Goal: Task Accomplishment & Management: Use online tool/utility

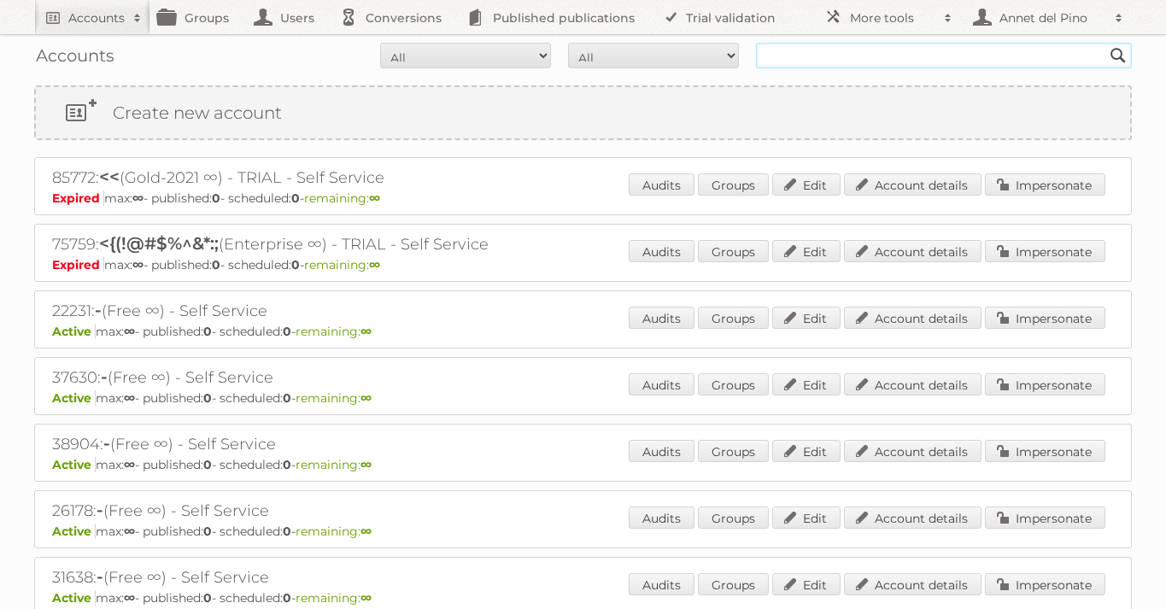
click at [829, 45] on input "text" at bounding box center [944, 56] width 376 height 26
paste input "mcutini@criteria.online"
type input "mcutini@criteria.online"
click at [1105, 43] on input "Search" at bounding box center [1118, 56] width 26 height 26
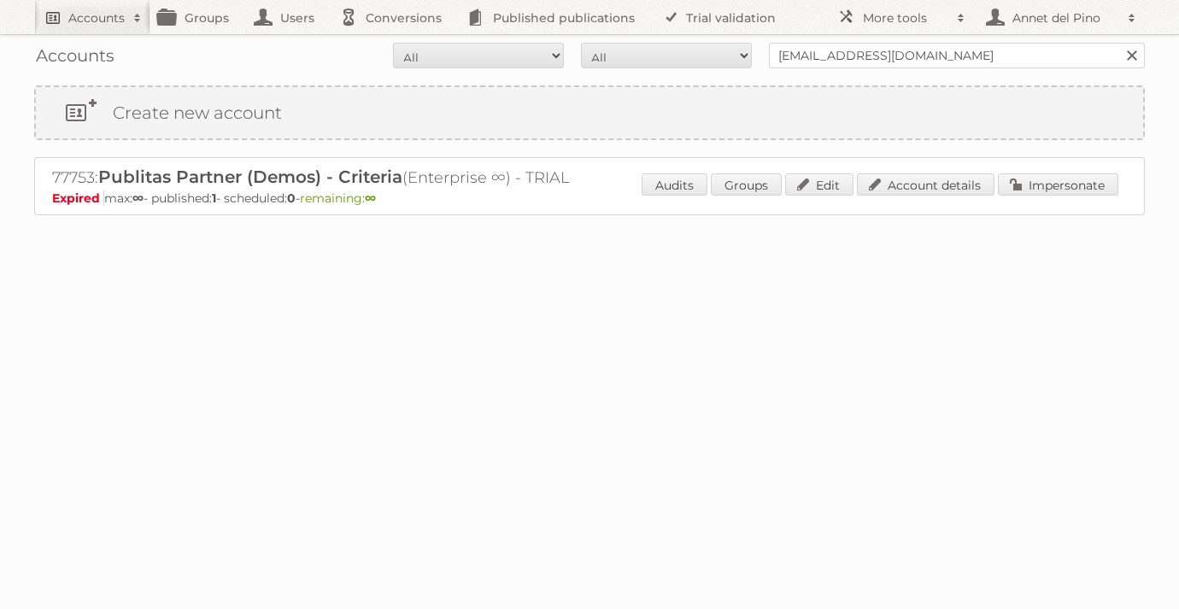
click at [84, 20] on h2 "Accounts" at bounding box center [96, 17] width 56 height 17
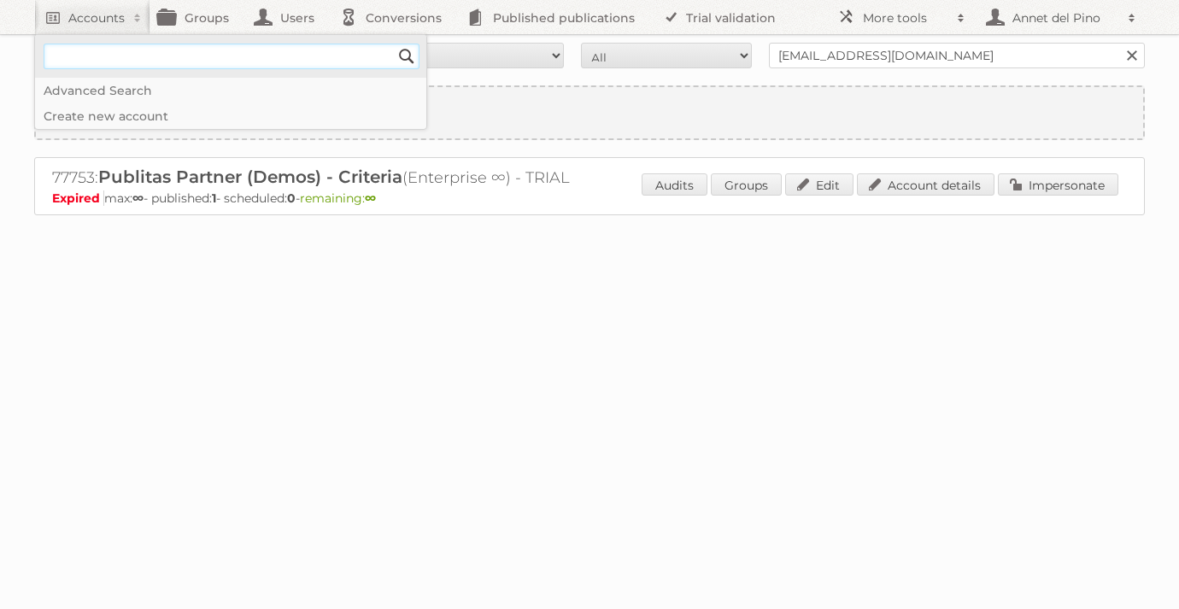
paste input"] "77753"
type input"] "77753"
click at [394, 44] on input "Search" at bounding box center [407, 57] width 26 height 26
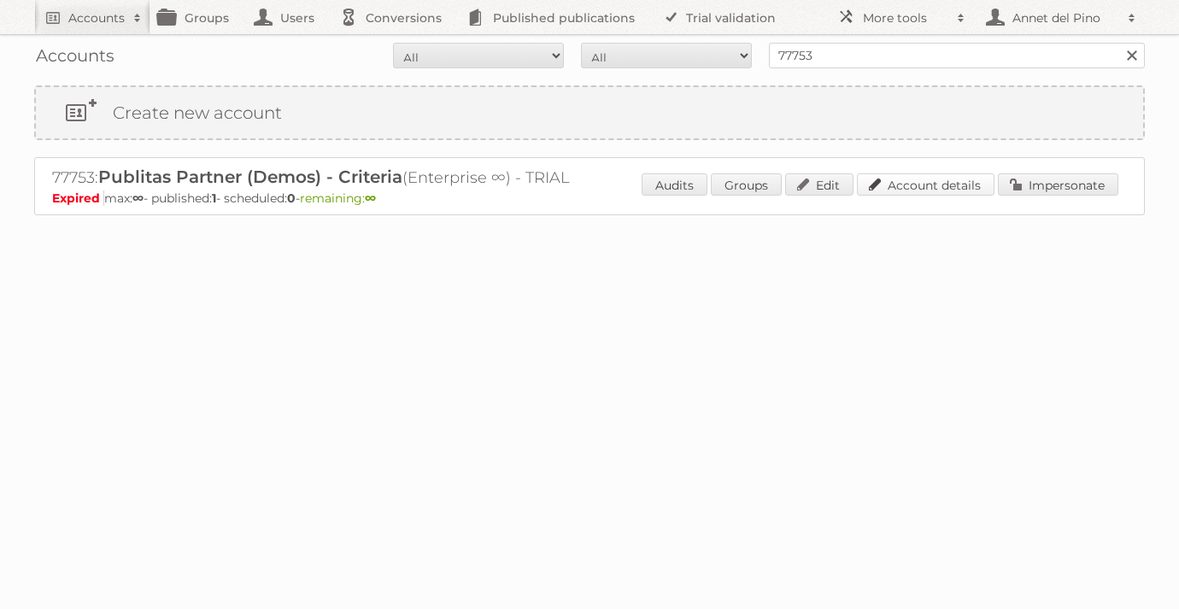
click at [946, 186] on link "Account details" at bounding box center [926, 184] width 138 height 22
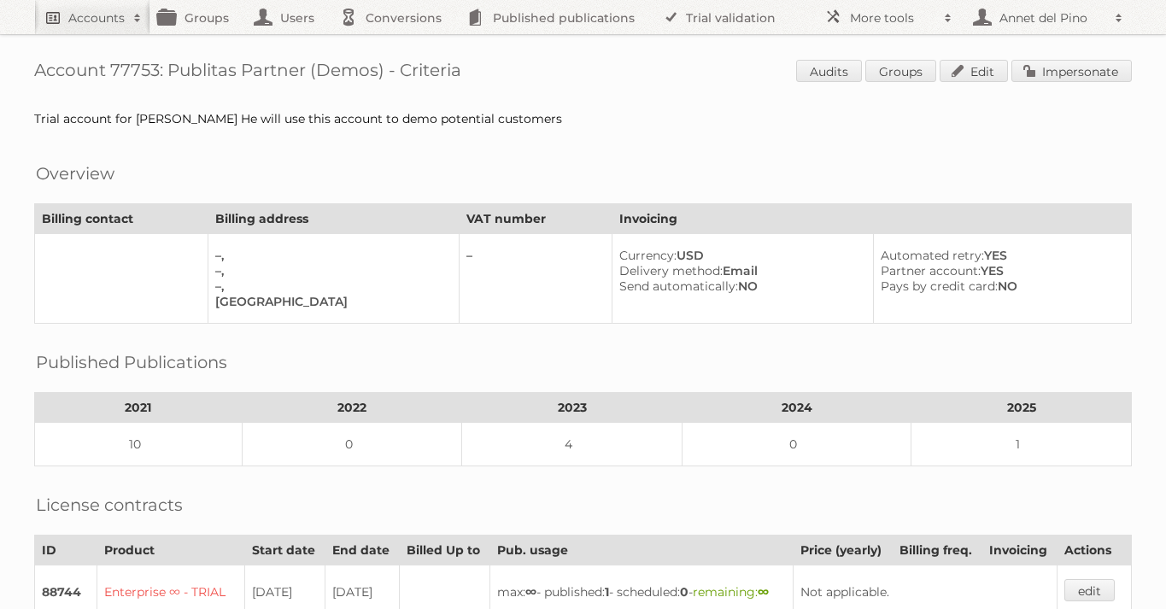
click at [118, 19] on h2 "Accounts" at bounding box center [96, 17] width 56 height 17
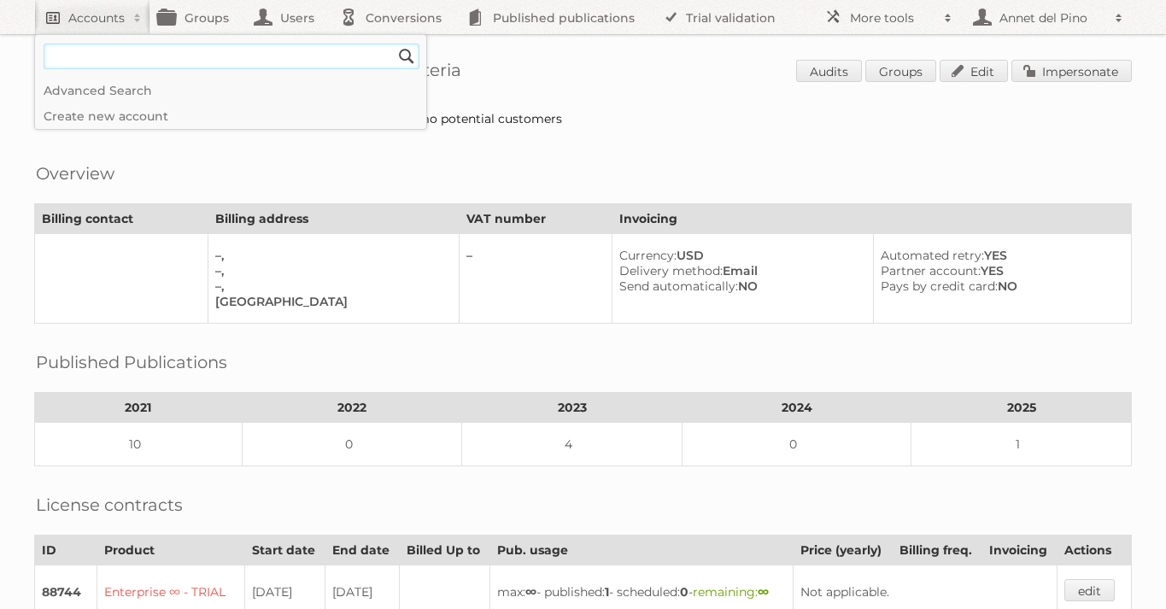
paste input"] "86802"
type input"] "86802"
click at [394, 44] on input "Search" at bounding box center [407, 57] width 26 height 26
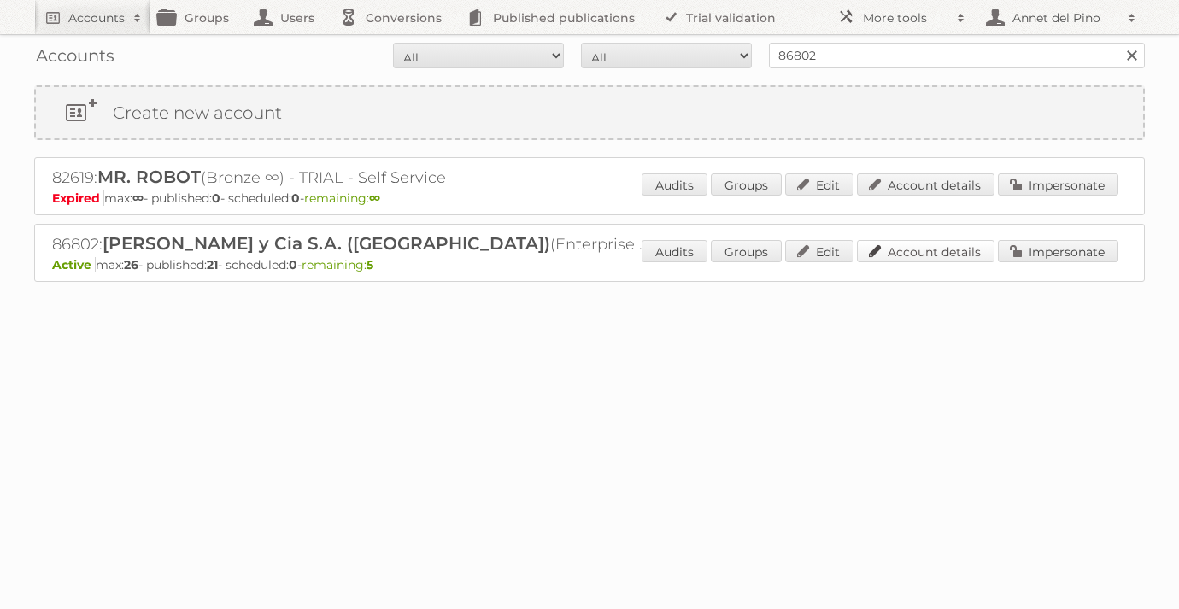
click at [962, 259] on link "Account details" at bounding box center [926, 251] width 138 height 22
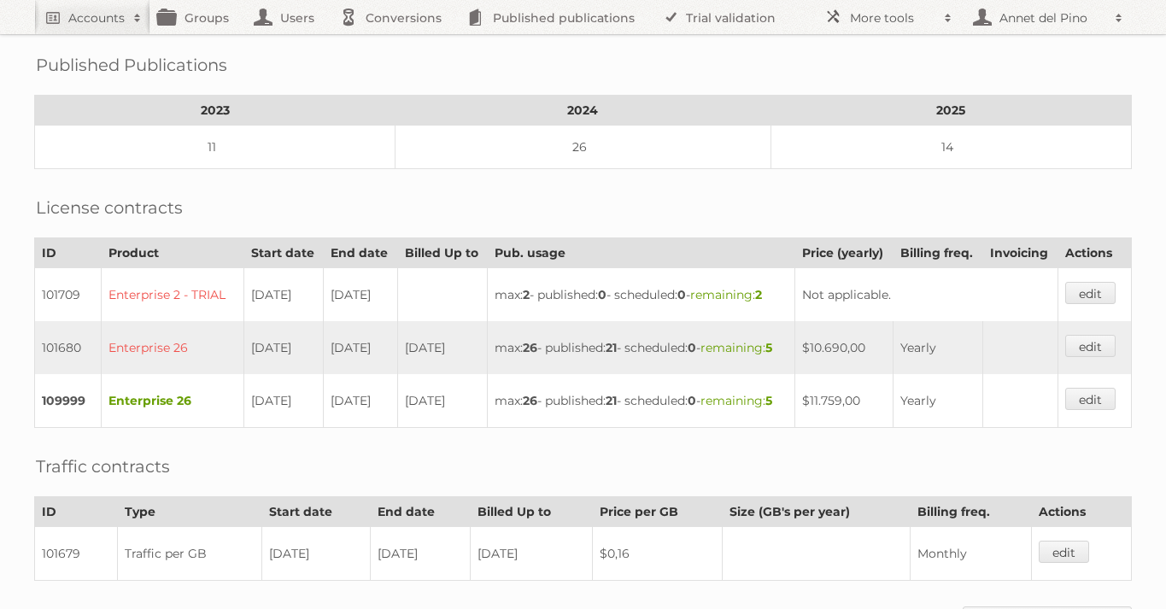
scroll to position [32, 0]
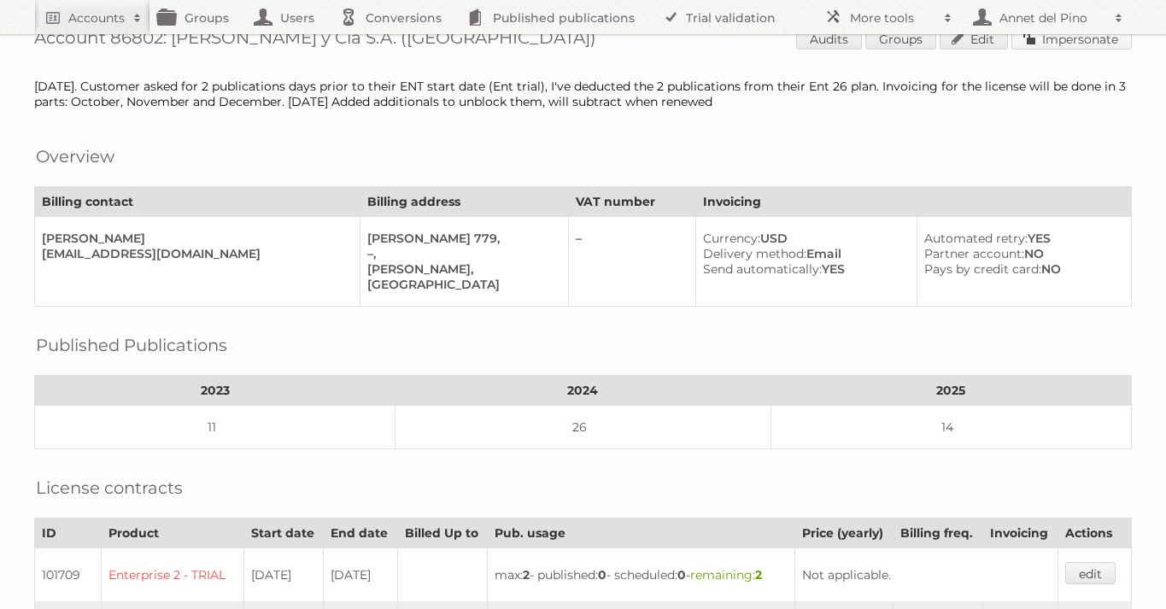
click at [1104, 41] on link "Impersonate" at bounding box center [1071, 38] width 120 height 22
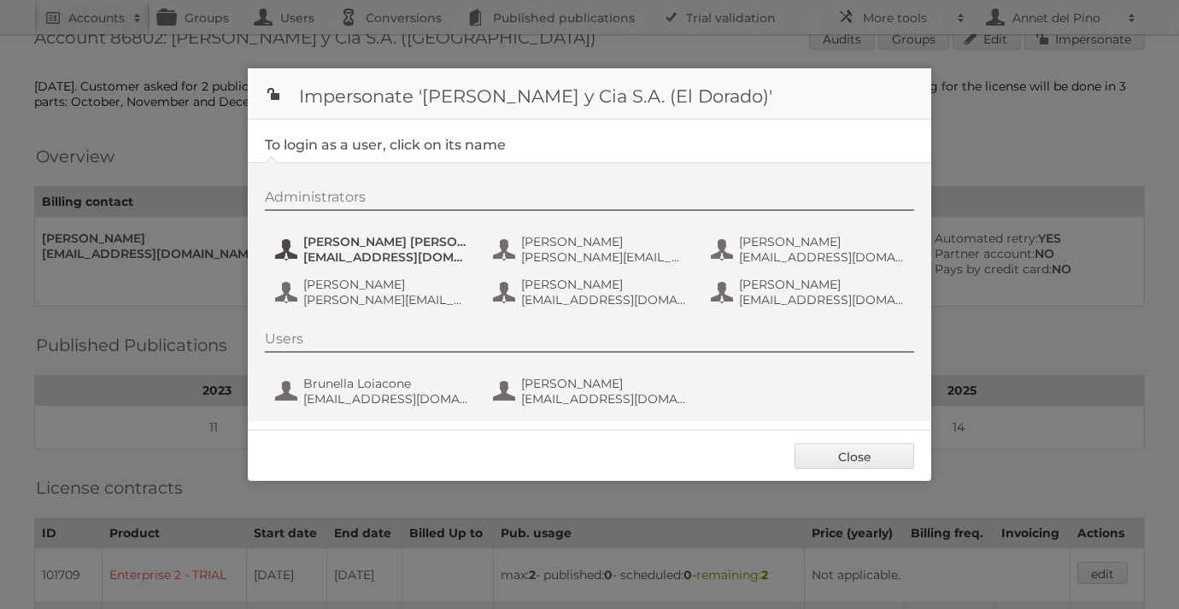
click at [426, 256] on span "[EMAIL_ADDRESS][DOMAIN_NAME]" at bounding box center [386, 256] width 166 height 15
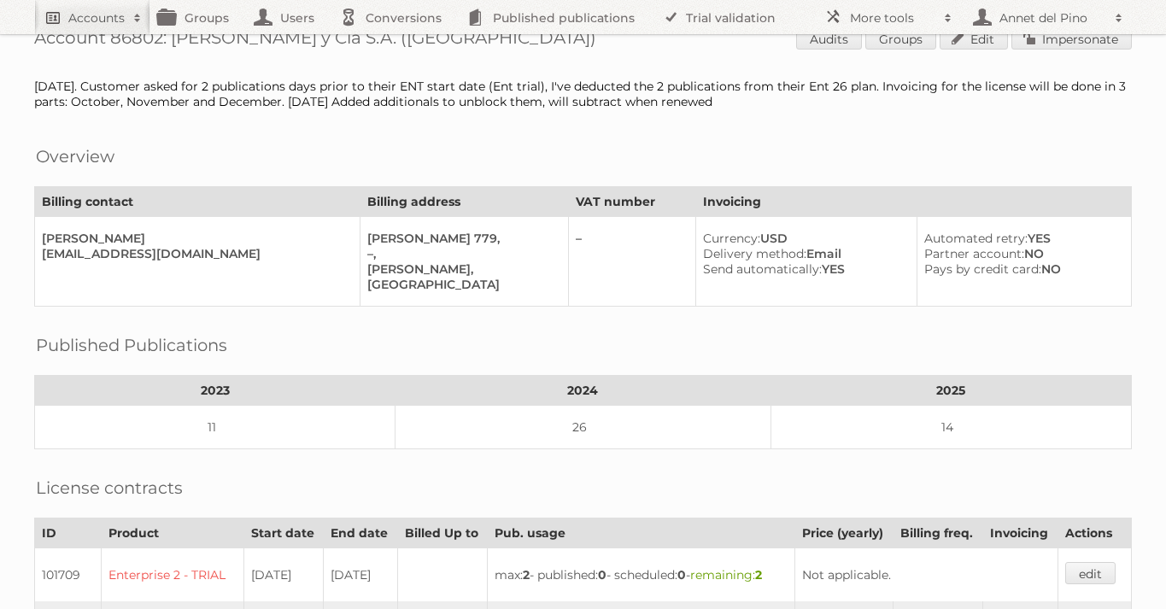
click at [109, 12] on h2 "Accounts" at bounding box center [96, 17] width 56 height 17
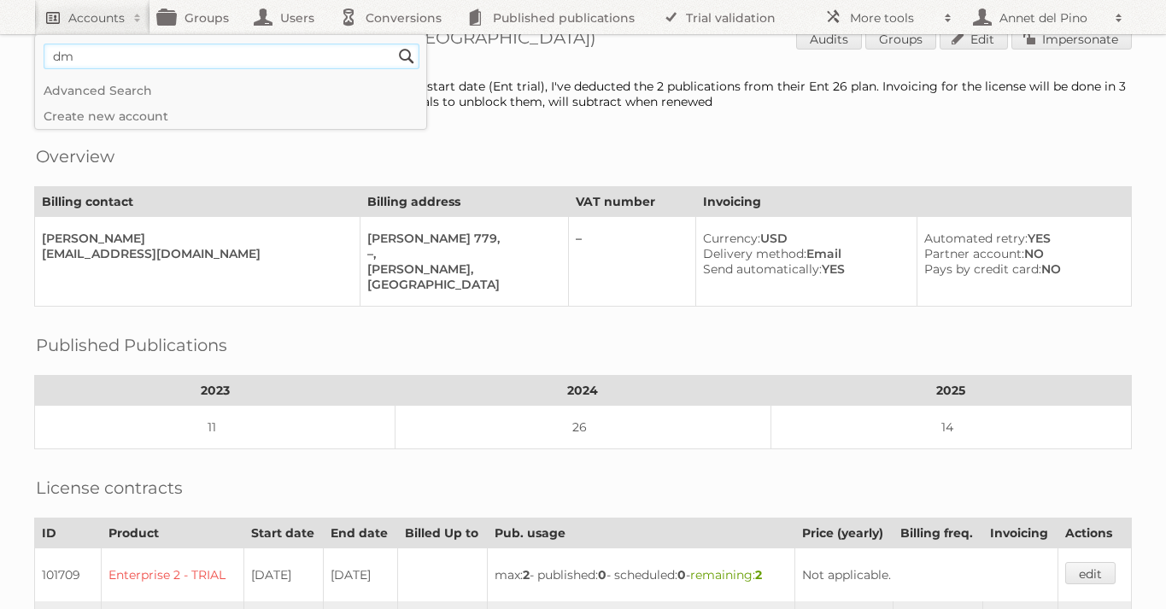
type input"] "dm"
click at [394, 44] on input "Search" at bounding box center [407, 57] width 26 height 26
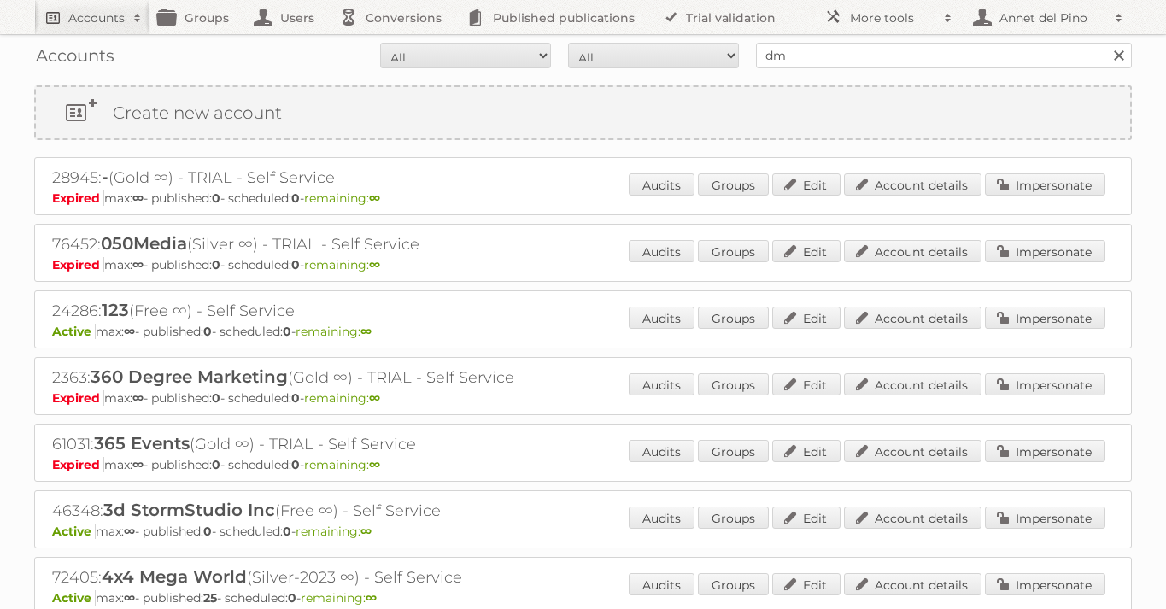
click at [84, 20] on h2 "Accounts" at bounding box center [96, 17] width 56 height 17
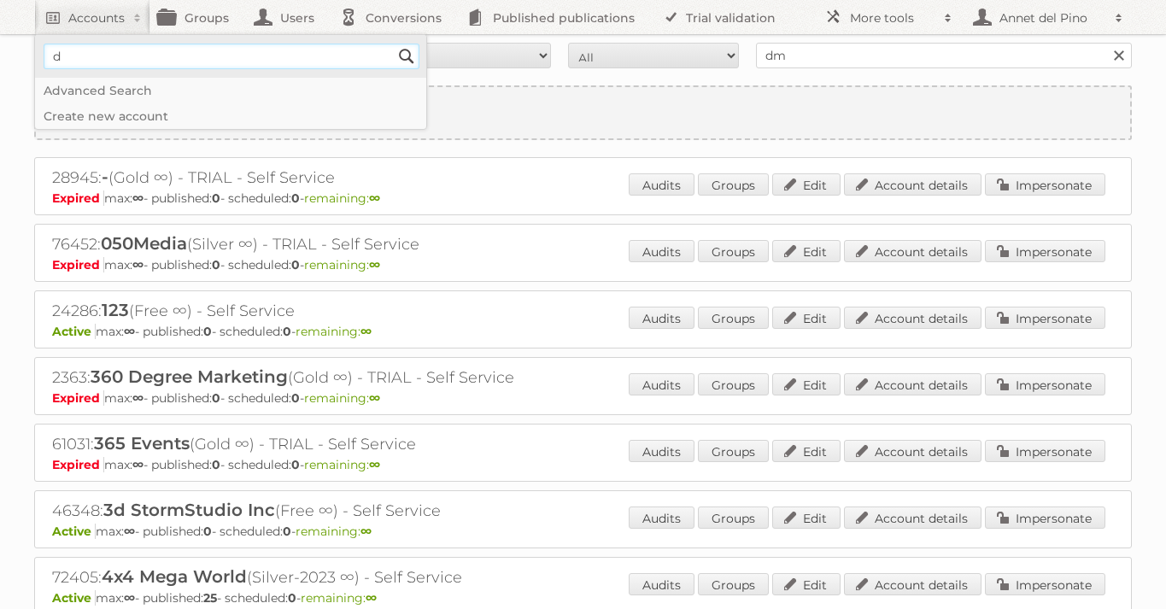
type input"] "dm drogerie markt GmbH"
click at [413, 54] on input "Search" at bounding box center [407, 57] width 26 height 26
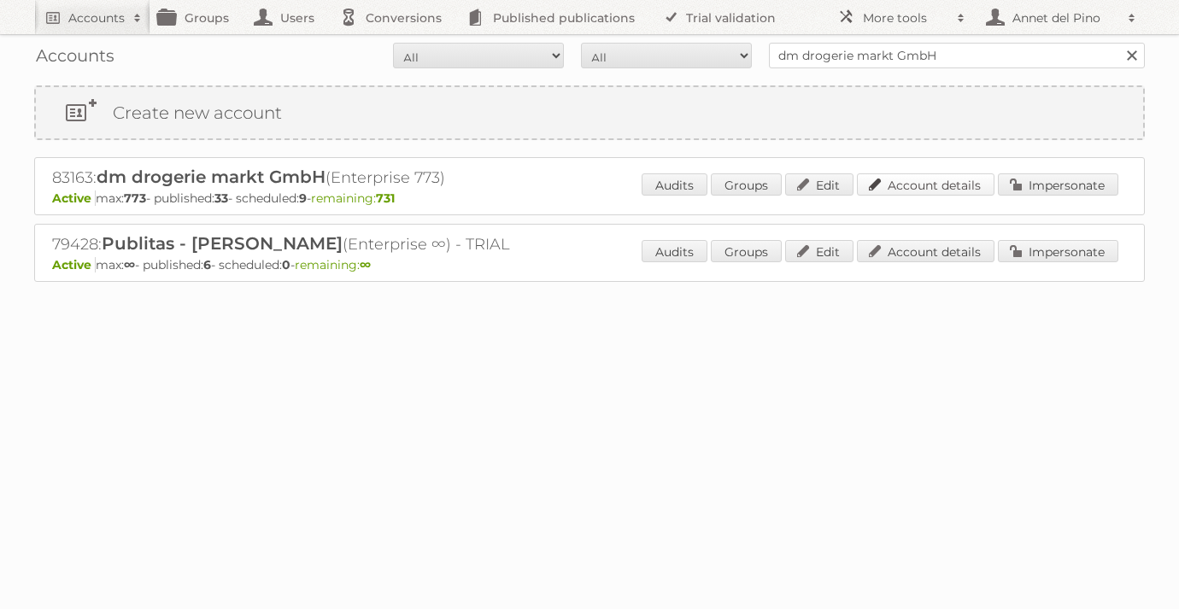
click at [963, 183] on link "Account details" at bounding box center [926, 184] width 138 height 22
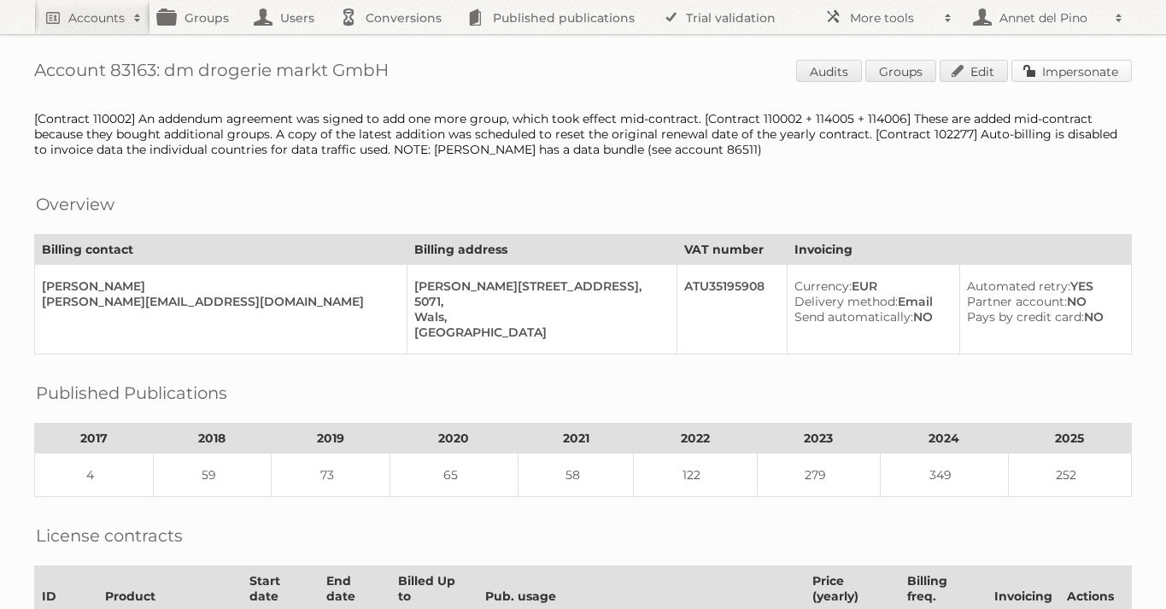
click at [1057, 73] on link "Impersonate" at bounding box center [1071, 71] width 120 height 22
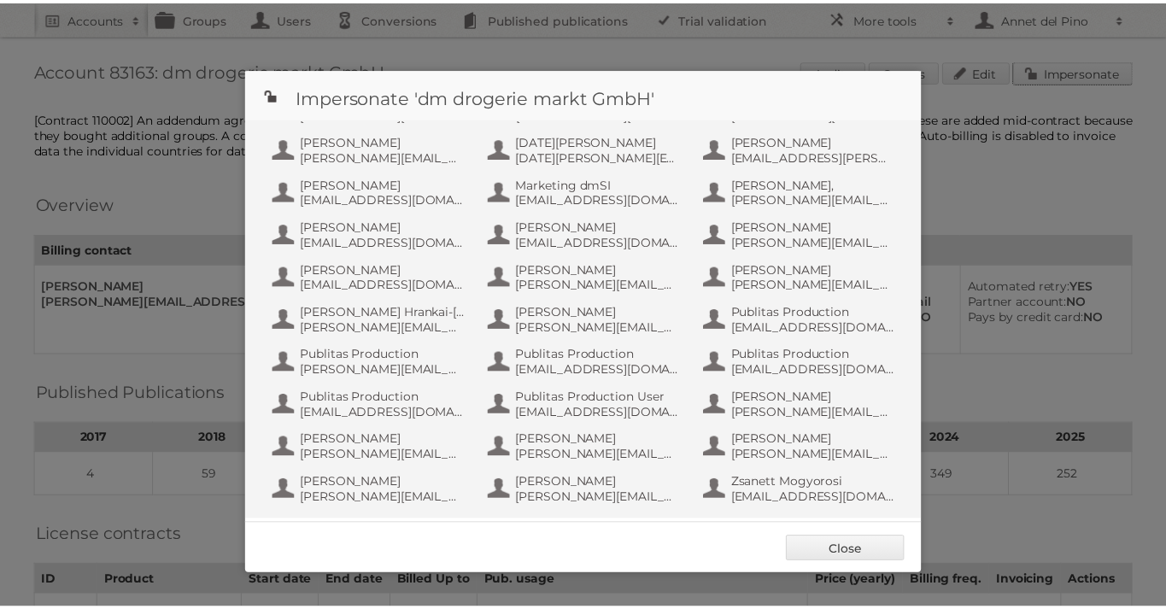
scroll to position [505, 0]
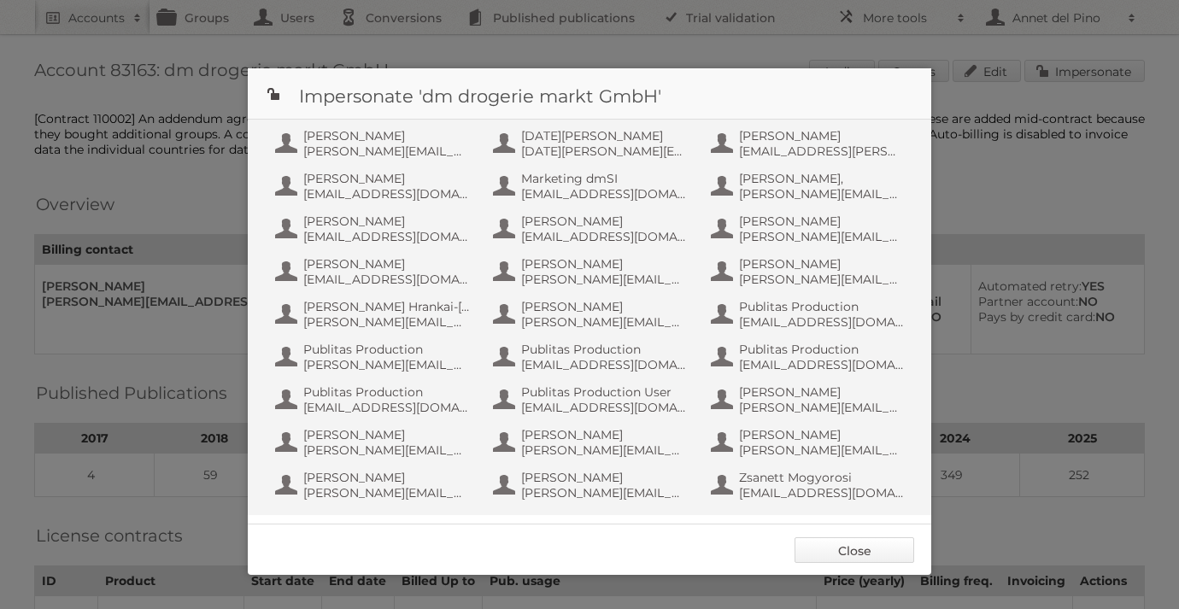
click at [852, 546] on link "Close" at bounding box center [854, 550] width 120 height 26
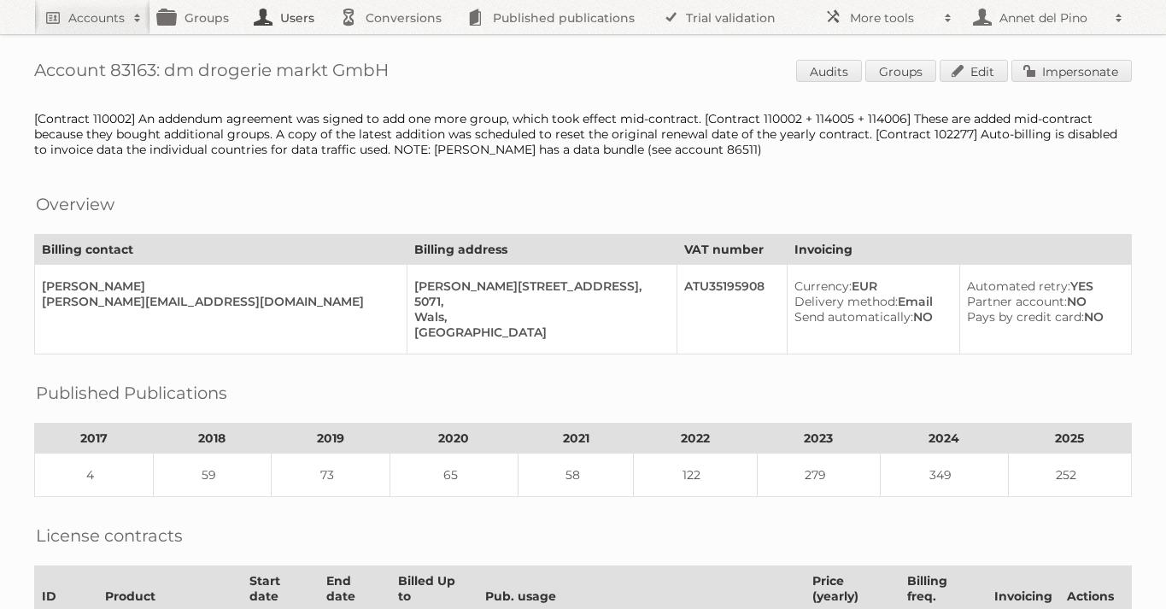
click at [286, 26] on link "Users" at bounding box center [288, 17] width 85 height 34
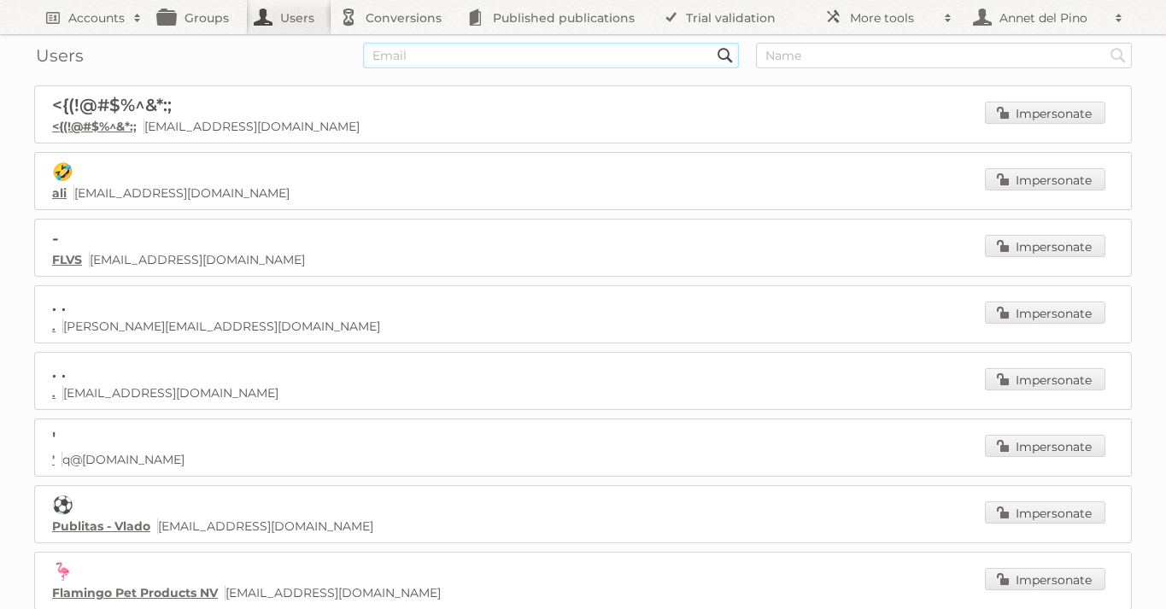
click at [530, 56] on input "text" at bounding box center [551, 56] width 376 height 26
type input "malique"
click at [712, 43] on input "Search" at bounding box center [725, 56] width 26 height 26
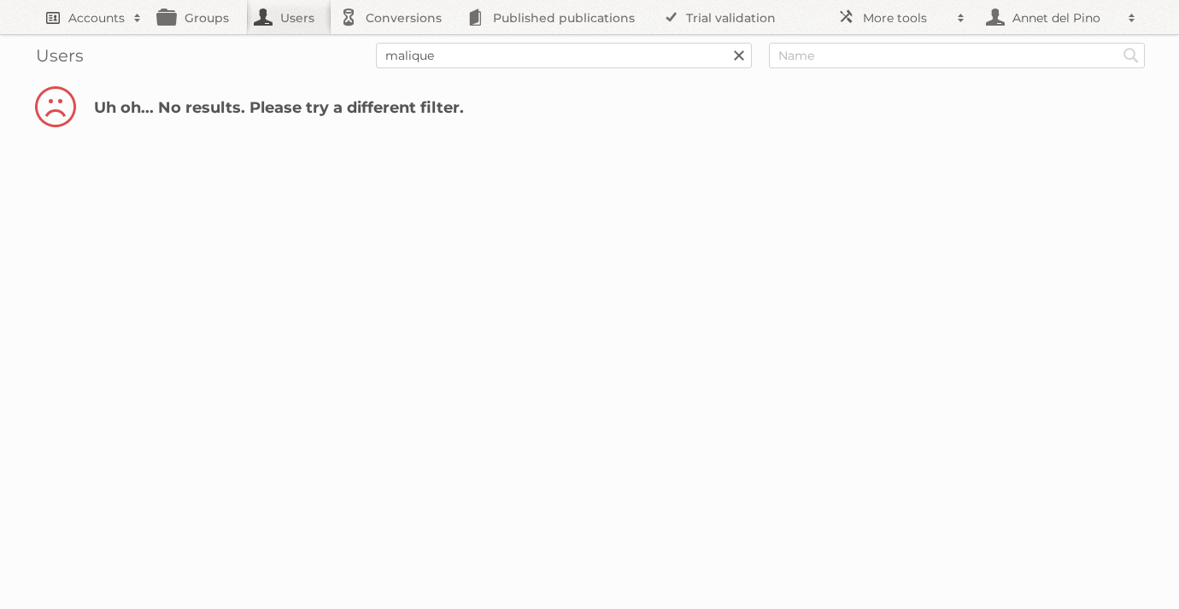
click at [80, 17] on h2 "Accounts" at bounding box center [96, 17] width 56 height 17
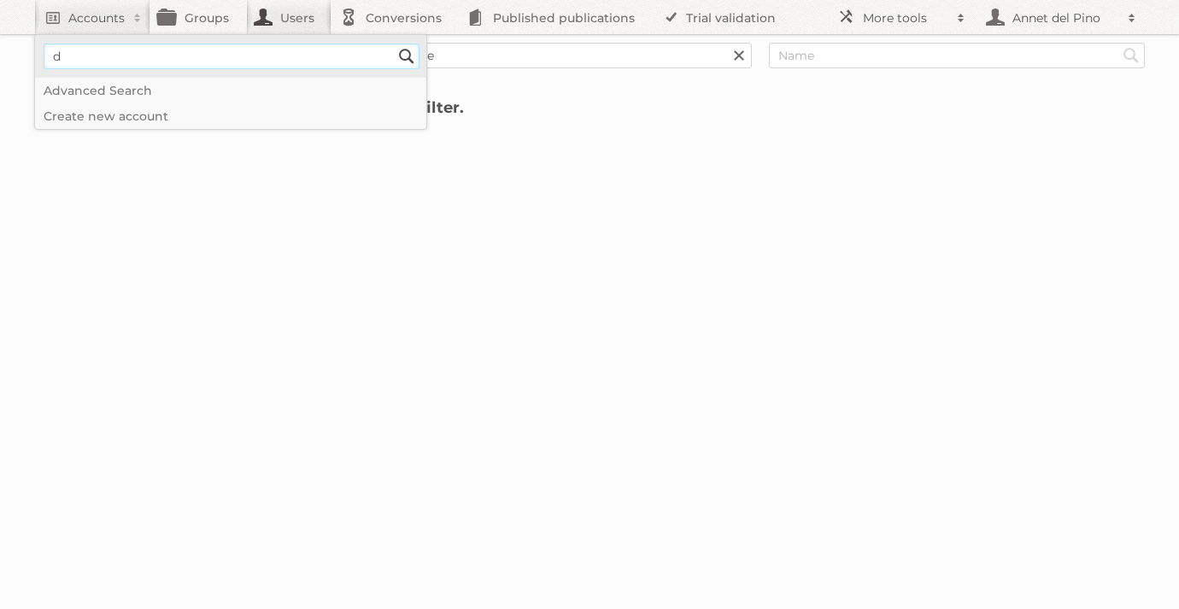
type input"] "dm drogerie markt GmbH"
click at [394, 44] on input "Search" at bounding box center [407, 57] width 26 height 26
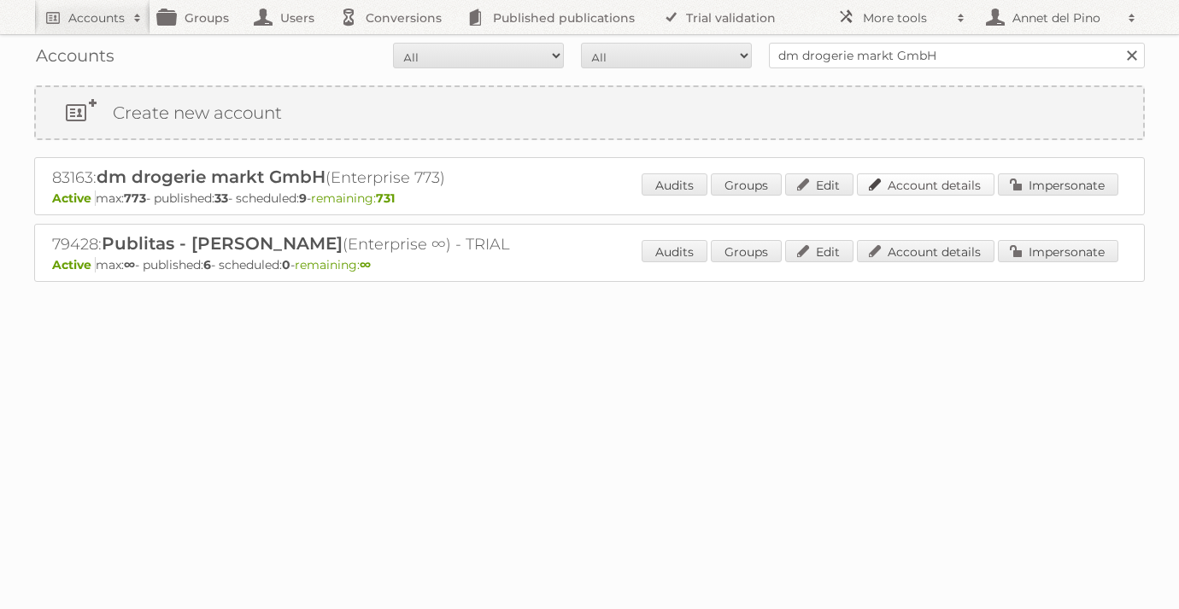
click at [889, 184] on link "Account details" at bounding box center [926, 184] width 138 height 22
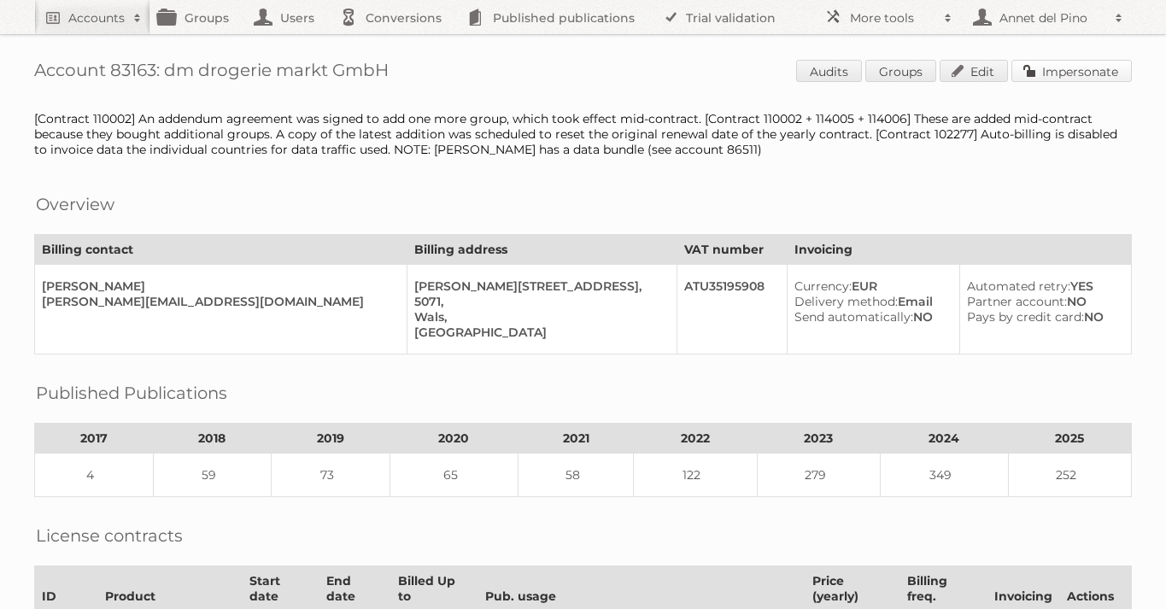
click at [1048, 77] on link "Impersonate" at bounding box center [1071, 71] width 120 height 22
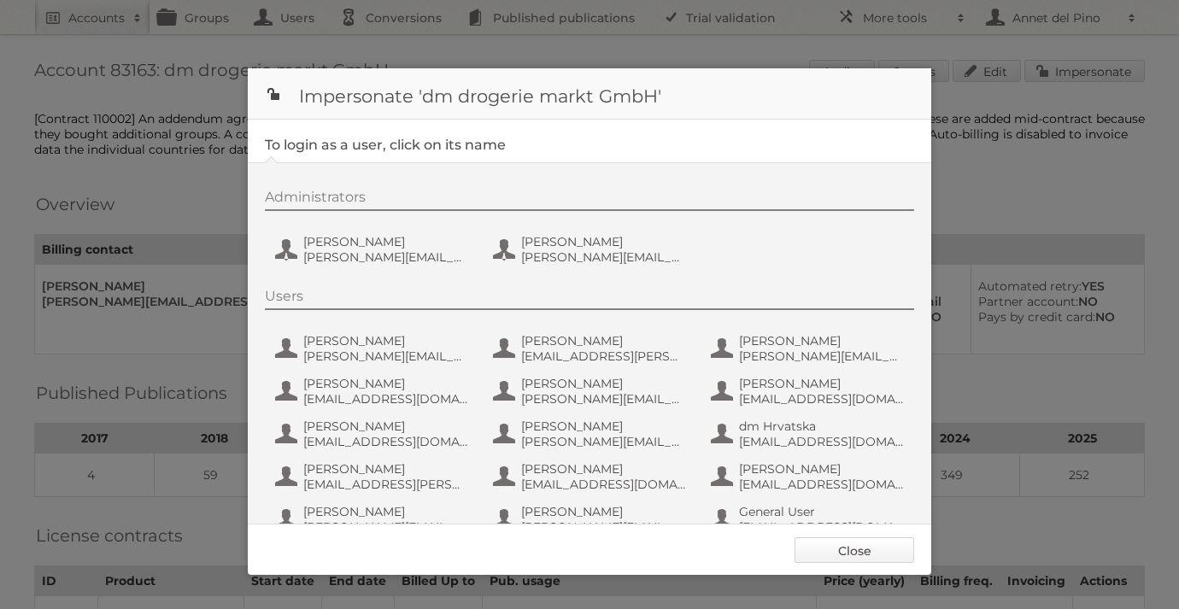
click at [857, 557] on link "Close" at bounding box center [854, 550] width 120 height 26
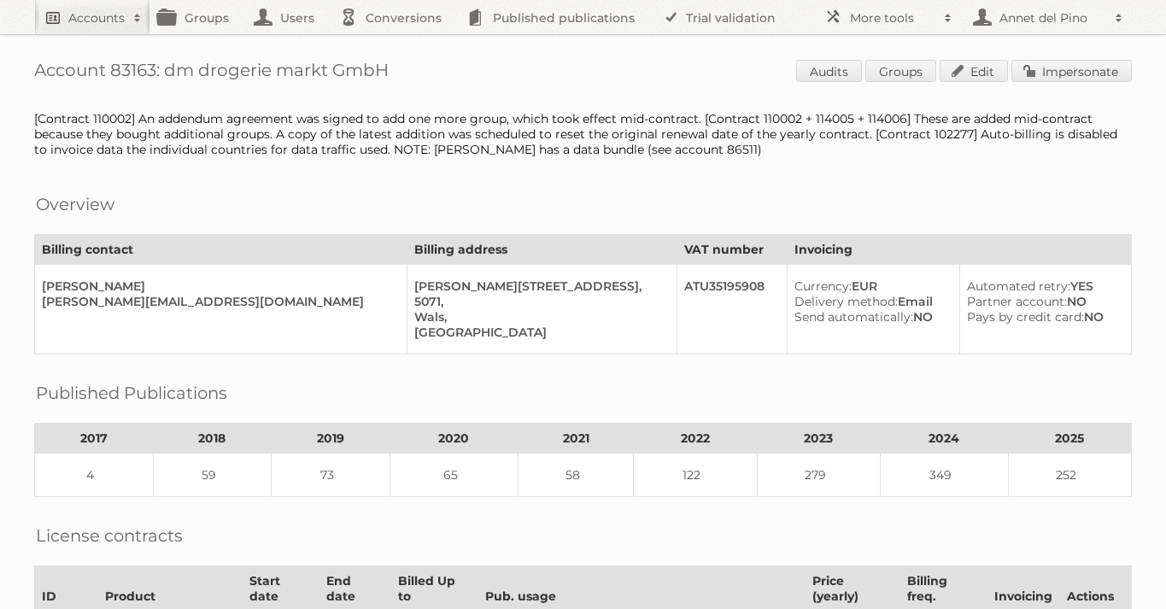
click at [103, 29] on link "Accounts" at bounding box center [92, 17] width 116 height 34
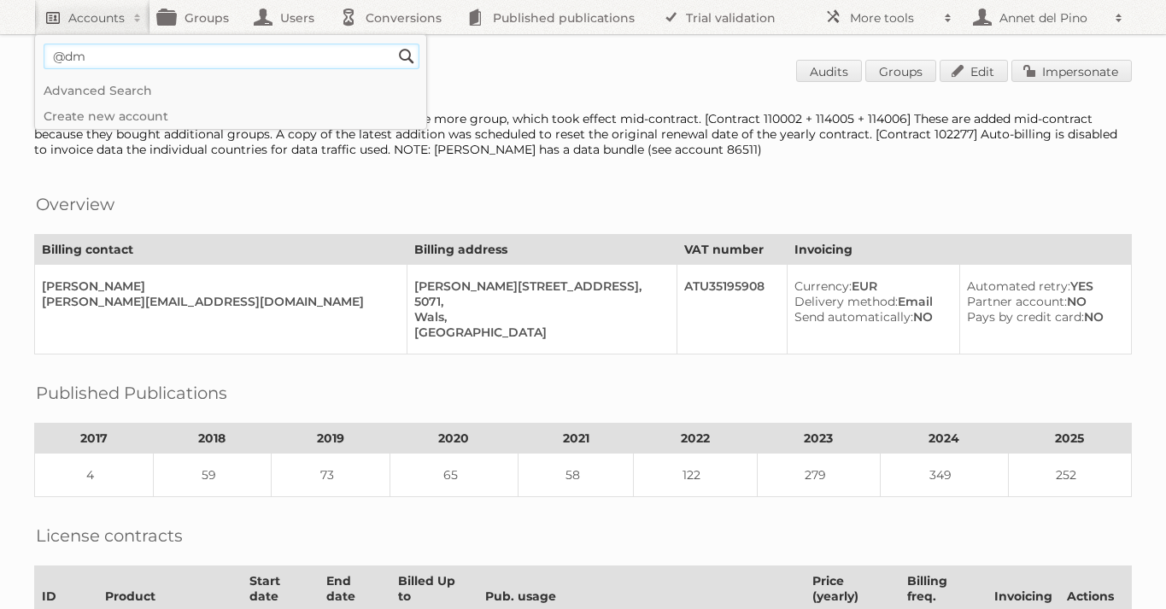
type input"] "@dm"
click at [394, 44] on input "Search" at bounding box center [407, 57] width 26 height 26
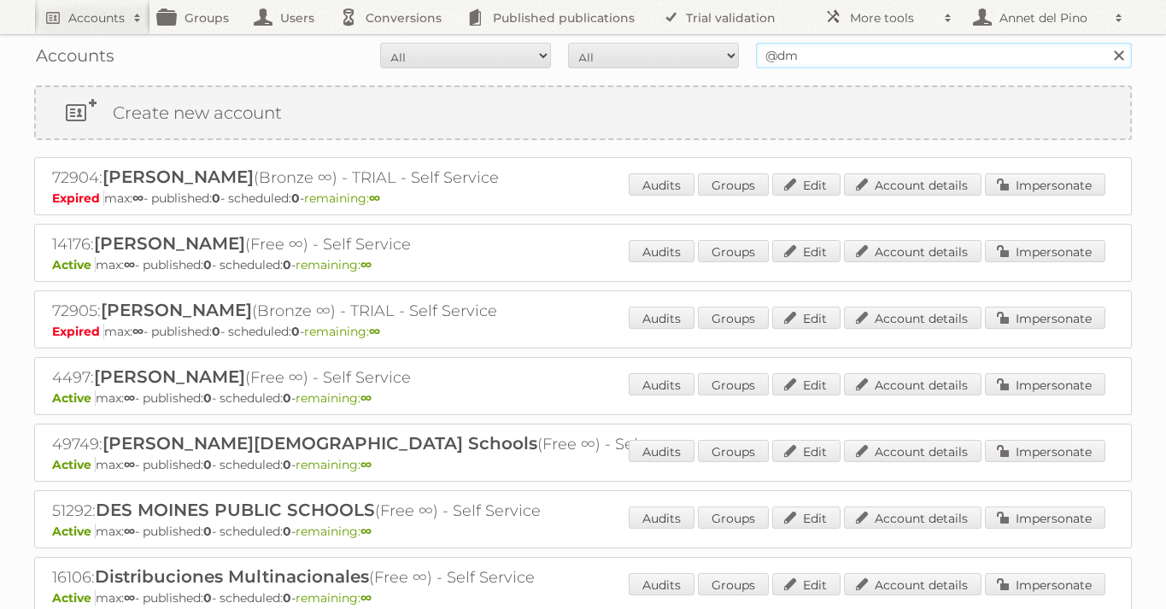
click at [807, 62] on input "@dm" at bounding box center [944, 56] width 376 height 26
type input "@dm-drogeriemarkt.ba"
click at [1105, 43] on input "Search" at bounding box center [1118, 56] width 26 height 26
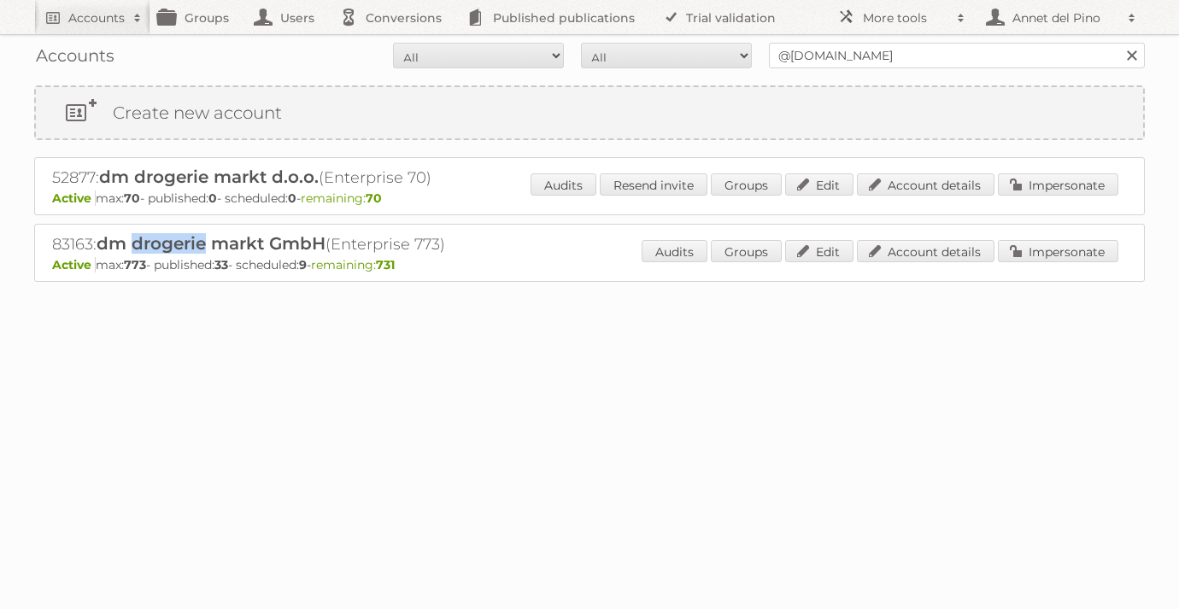
drag, startPoint x: 137, startPoint y: 244, endPoint x: 208, endPoint y: 244, distance: 71.8
click at [208, 244] on span "dm drogerie markt GmbH" at bounding box center [211, 243] width 229 height 21
copy span "drogerie"
click at [894, 251] on link "Account details" at bounding box center [926, 251] width 138 height 22
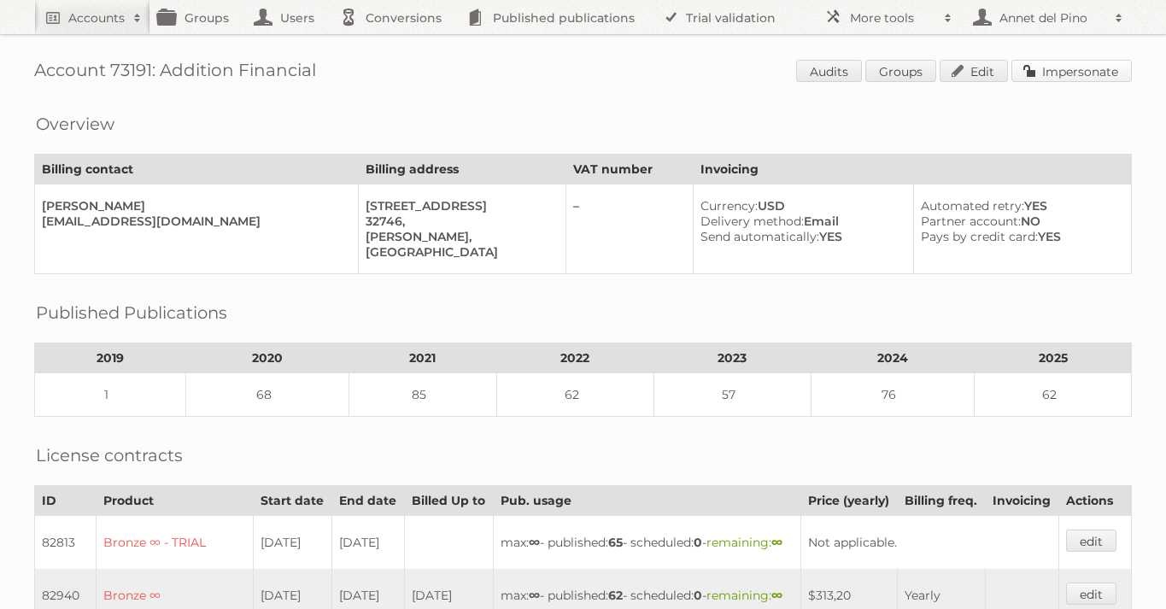
click at [1089, 73] on link "Impersonate" at bounding box center [1071, 71] width 120 height 22
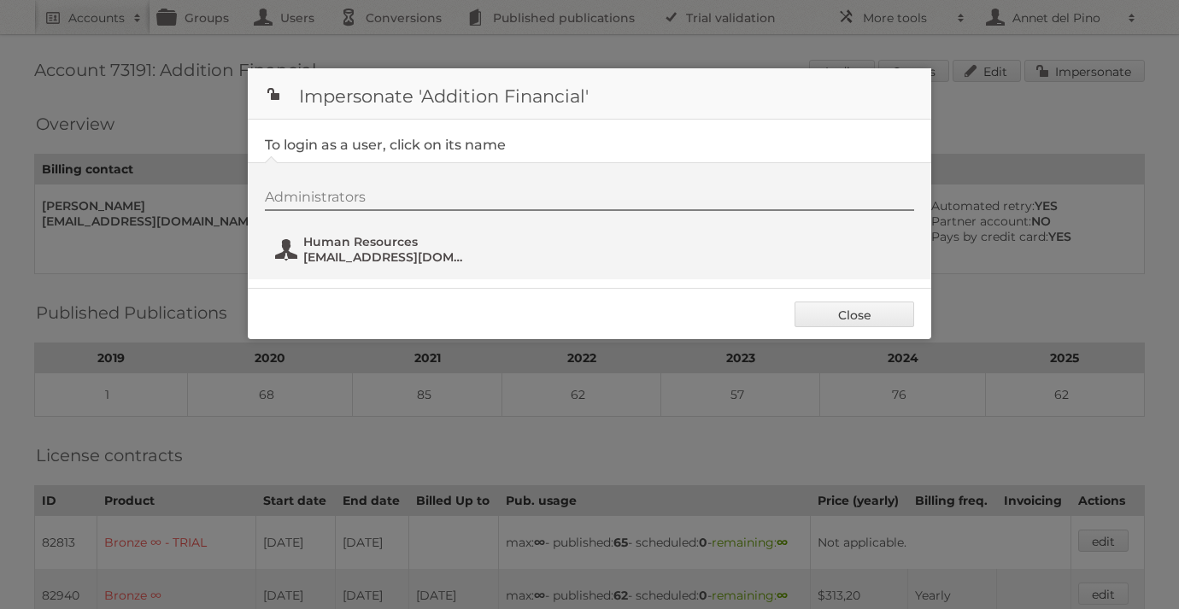
click at [401, 248] on span "Human Resources" at bounding box center [386, 241] width 166 height 15
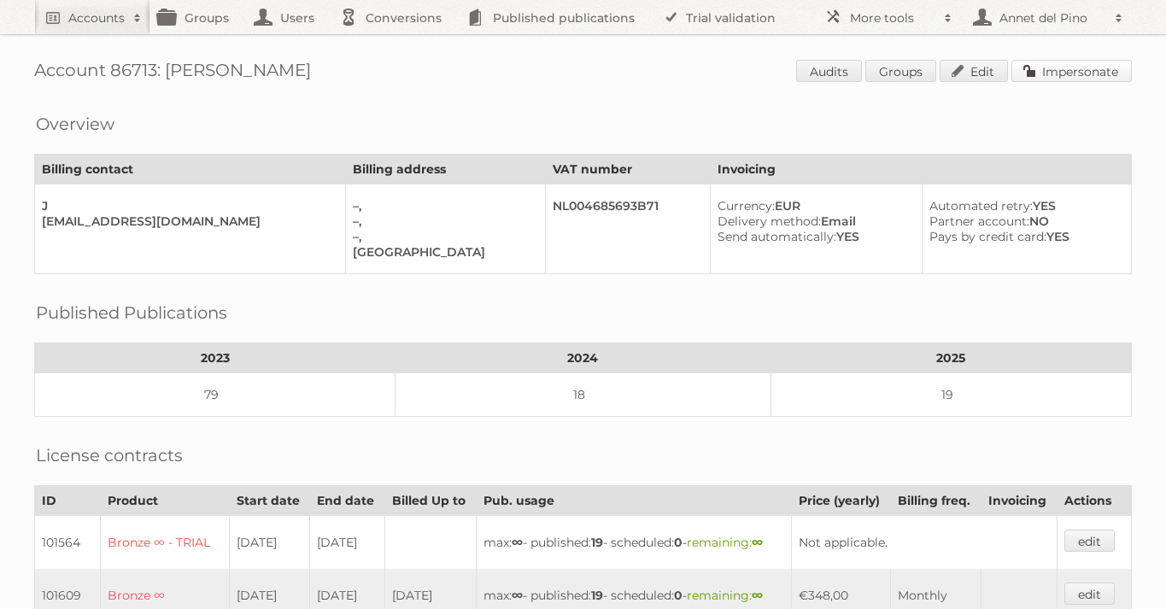
click at [1095, 68] on link "Impersonate" at bounding box center [1071, 71] width 120 height 22
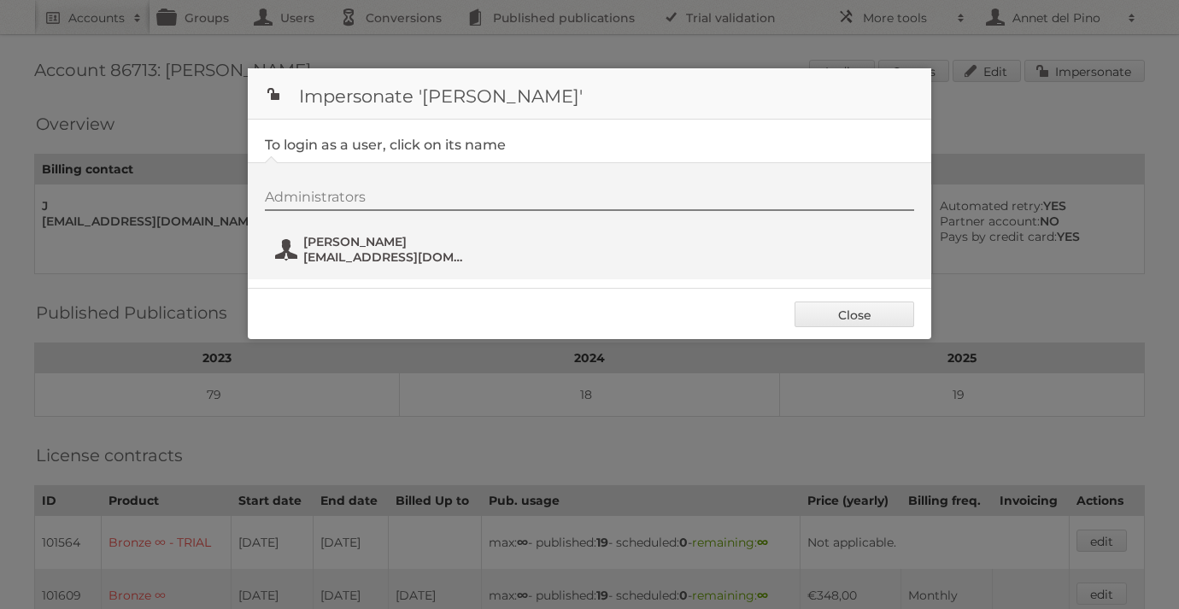
click at [341, 254] on span "hello@jochemtreu.com" at bounding box center [386, 256] width 166 height 15
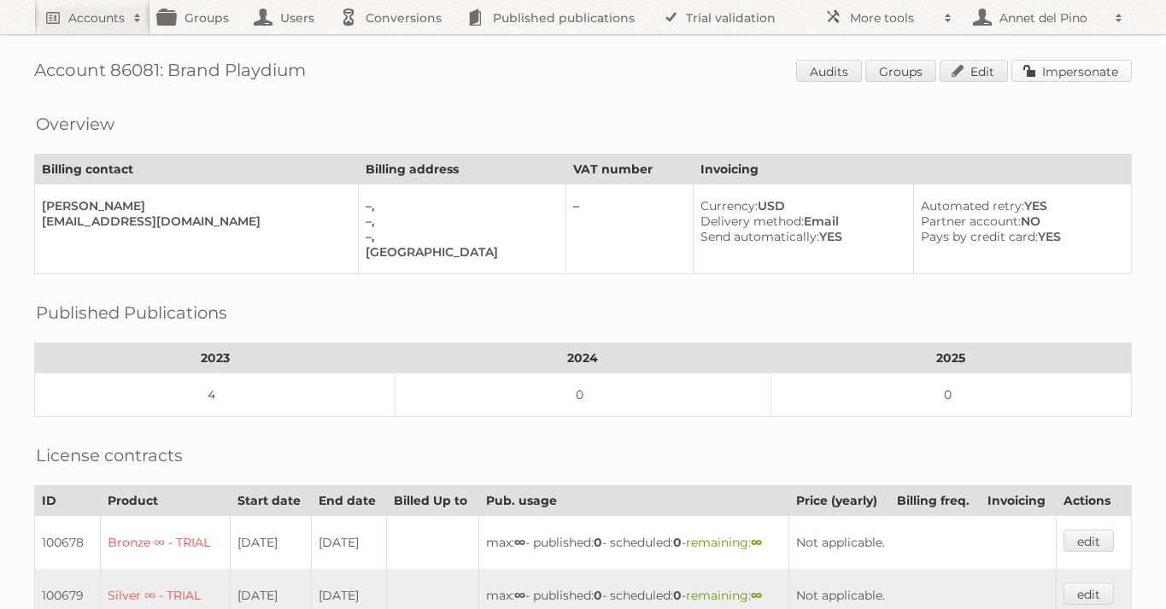
click at [1080, 79] on link "Impersonate" at bounding box center [1071, 71] width 120 height 22
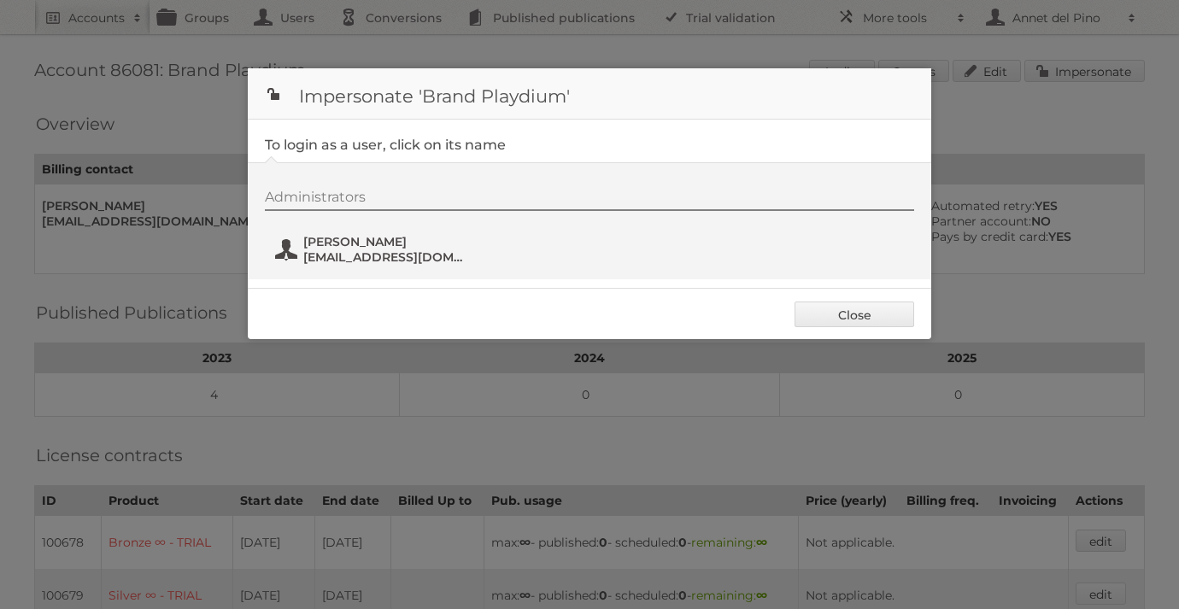
click at [404, 246] on span "Zainab Abbas" at bounding box center [386, 241] width 166 height 15
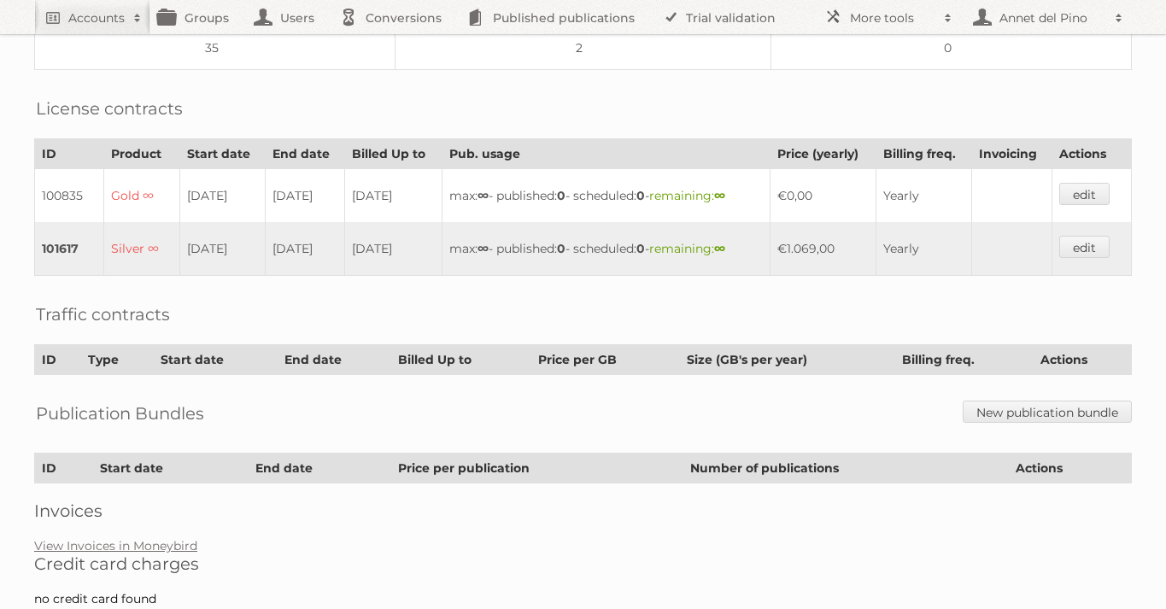
scroll to position [384, 0]
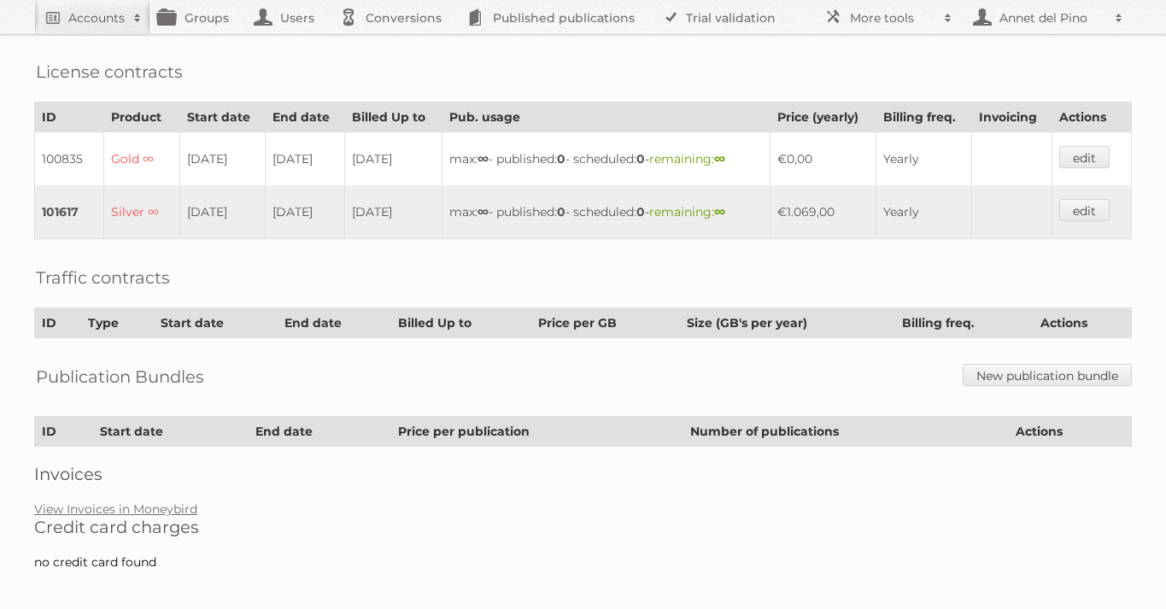
click at [108, 517] on h2 "Credit card charges" at bounding box center [583, 527] width 1098 height 21
click at [108, 501] on link "View Invoices in Moneybird" at bounding box center [115, 508] width 163 height 15
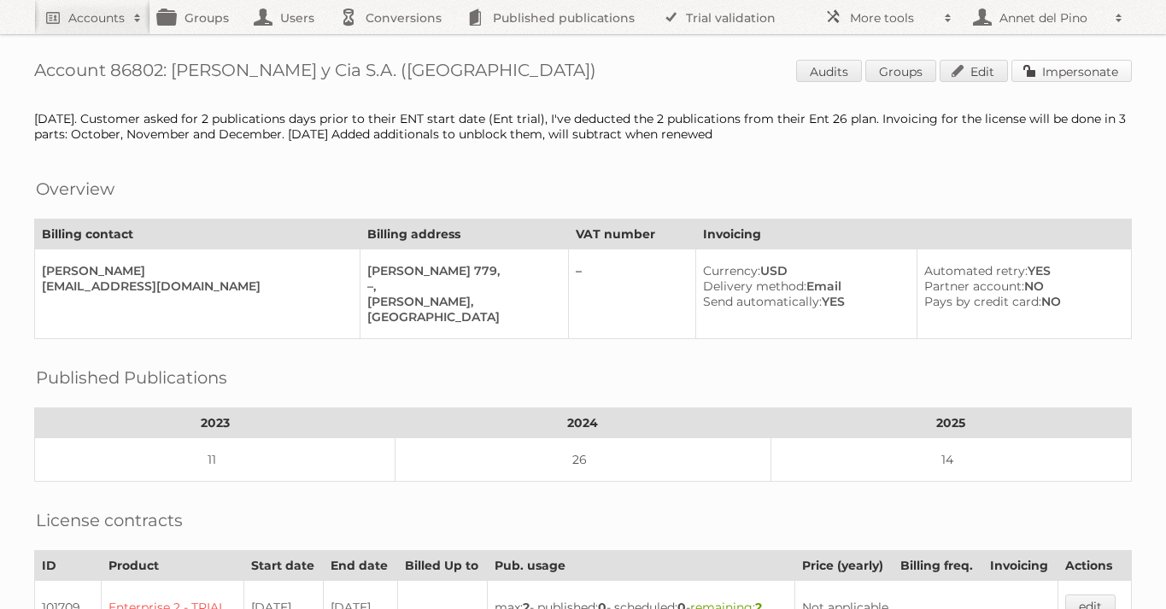
click at [1101, 71] on link "Impersonate" at bounding box center [1071, 71] width 120 height 22
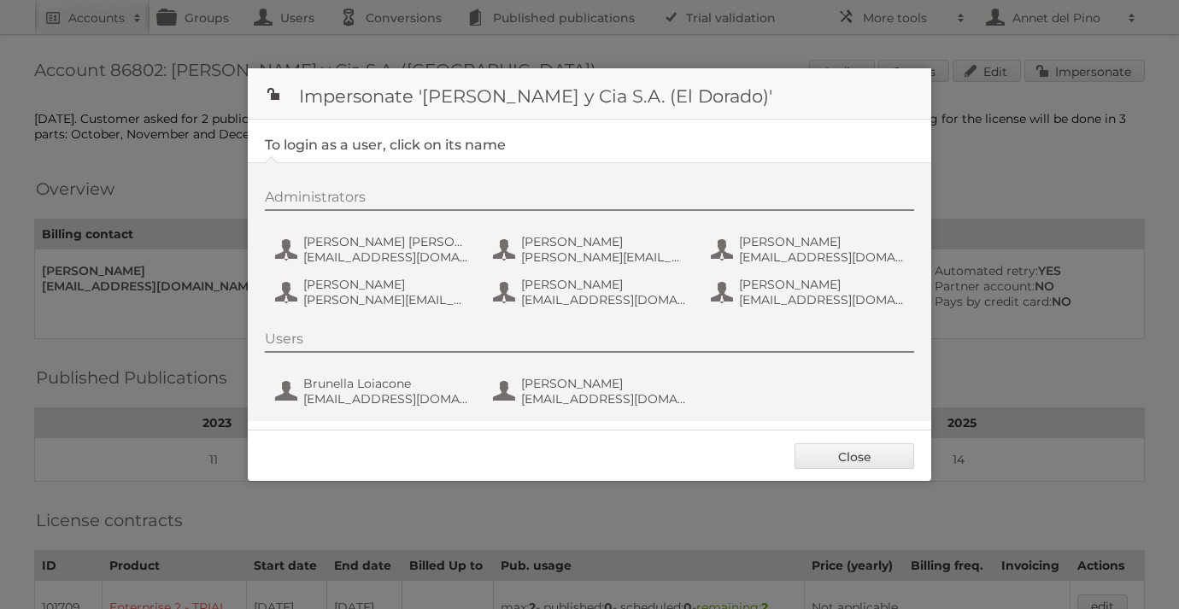
click at [793, 309] on div "Administrators Amadeo Cutini Brandi acutinibrandi+eldorado@criteria.online Bert…" at bounding box center [598, 251] width 666 height 125
click at [780, 288] on span "[PERSON_NAME]" at bounding box center [822, 284] width 166 height 15
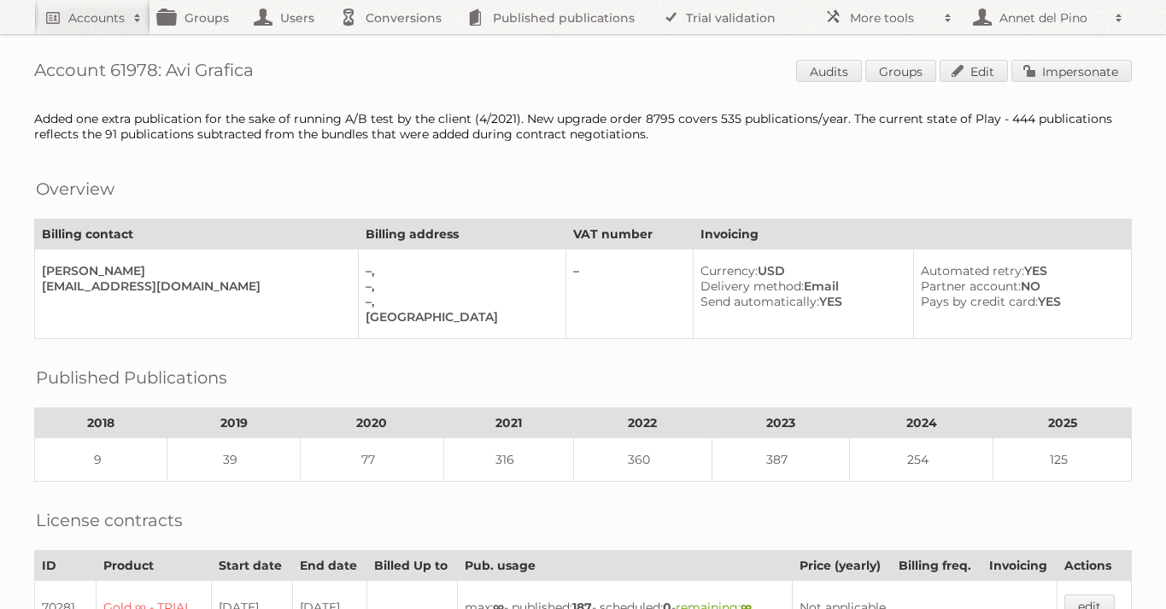
click at [1100, 63] on link "Impersonate" at bounding box center [1071, 71] width 120 height 22
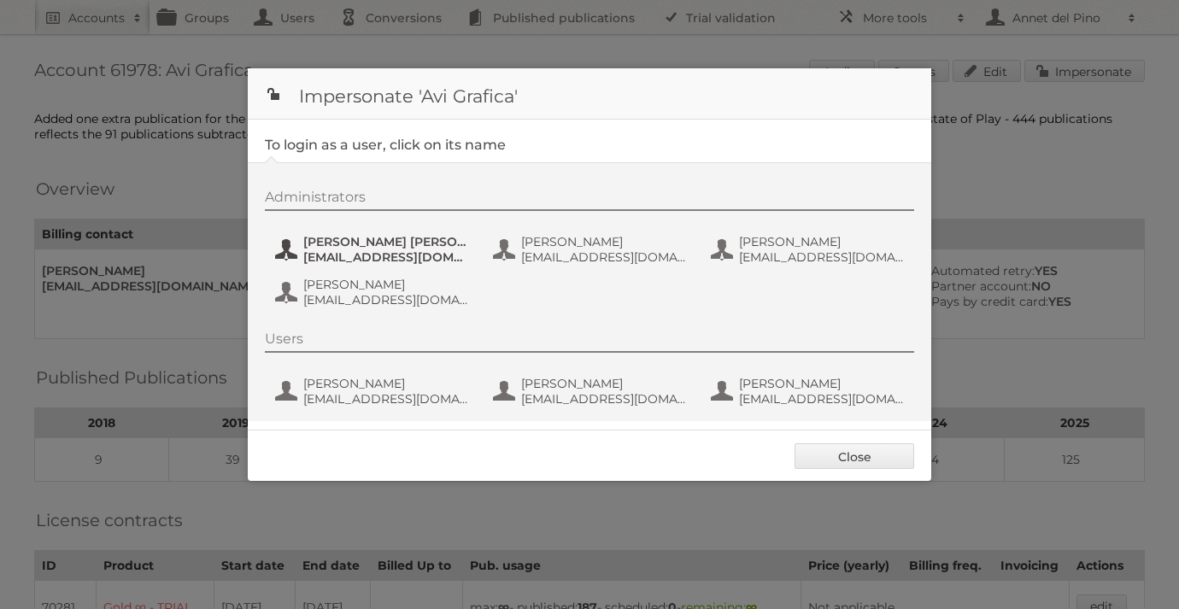
click at [375, 240] on span "[PERSON_NAME] [PERSON_NAME]" at bounding box center [386, 241] width 166 height 15
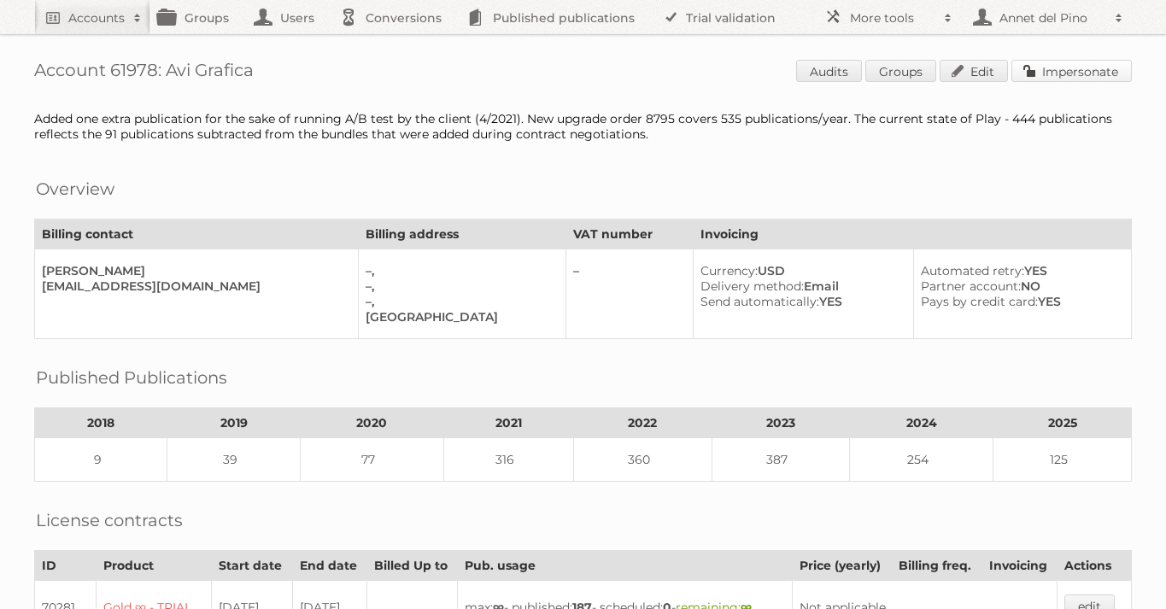
click at [1098, 70] on link "Impersonate" at bounding box center [1071, 71] width 120 height 22
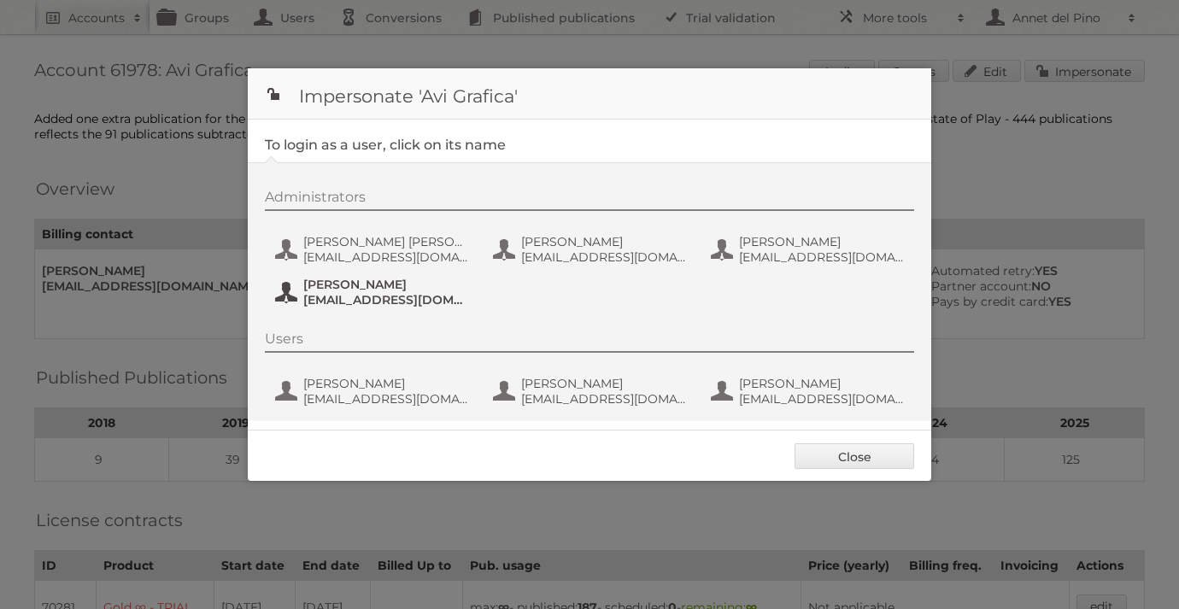
click at [328, 302] on span "[EMAIL_ADDRESS][DOMAIN_NAME]" at bounding box center [386, 299] width 166 height 15
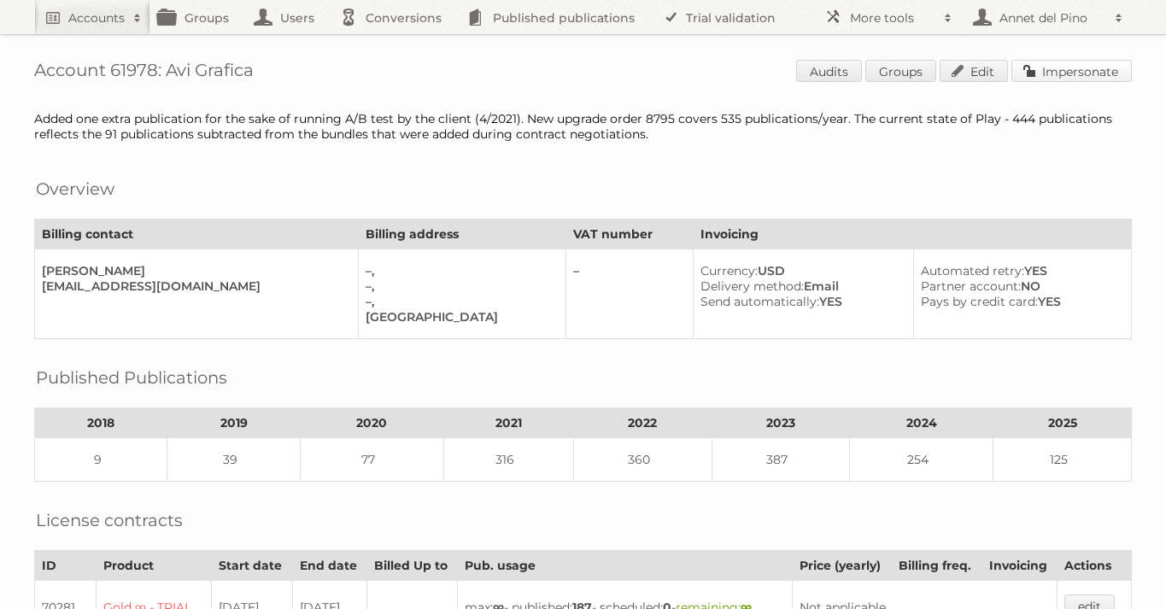
click at [1078, 65] on link "Impersonate" at bounding box center [1071, 71] width 120 height 22
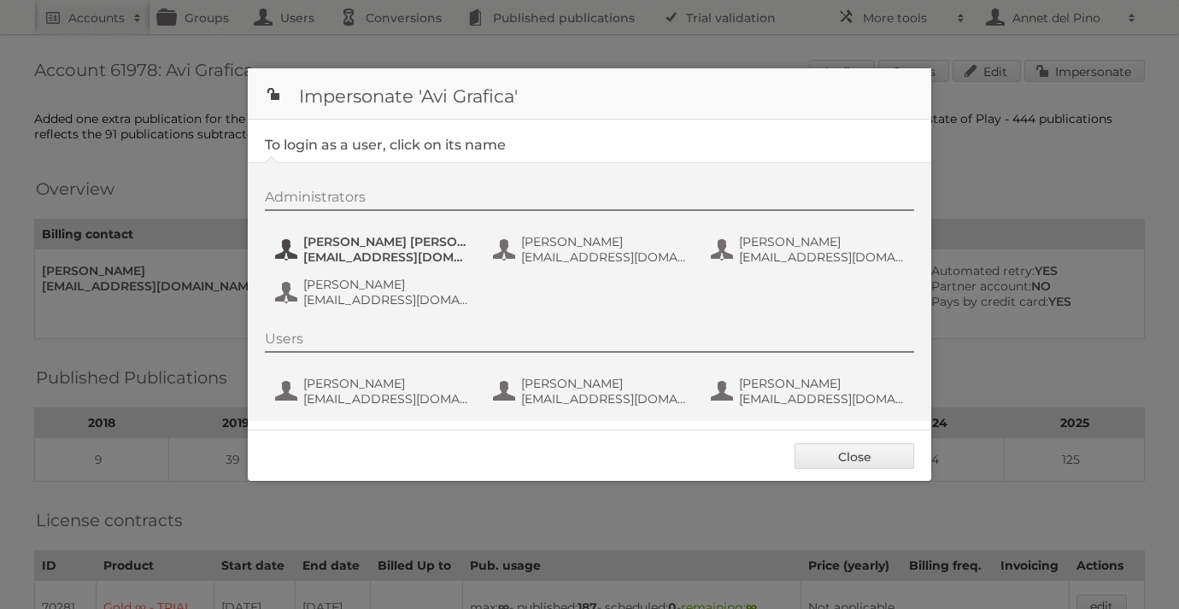
click at [331, 260] on span "[EMAIL_ADDRESS][DOMAIN_NAME]" at bounding box center [386, 256] width 166 height 15
